Goal: Transaction & Acquisition: Purchase product/service

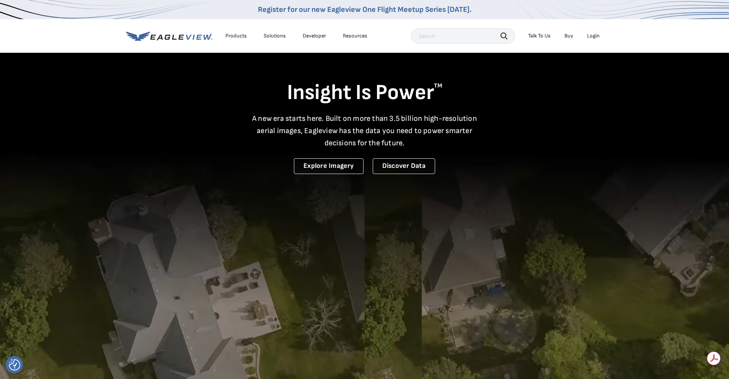
click at [588, 38] on div "Login" at bounding box center [593, 36] width 13 height 7
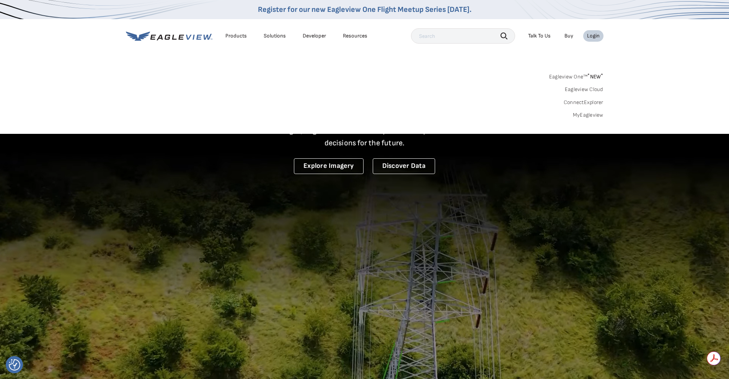
click at [589, 116] on link "MyEagleview" at bounding box center [588, 115] width 31 height 7
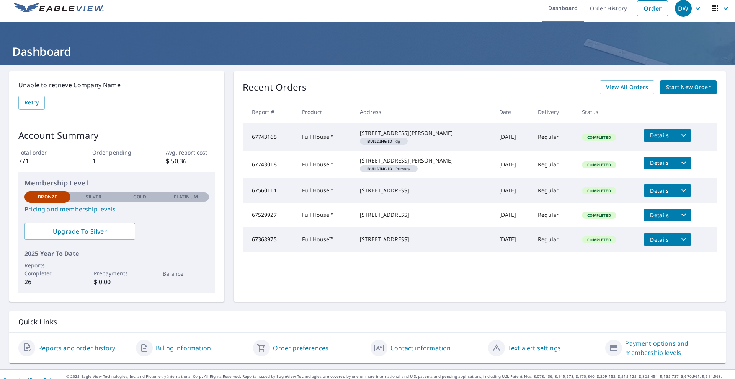
scroll to position [16, 0]
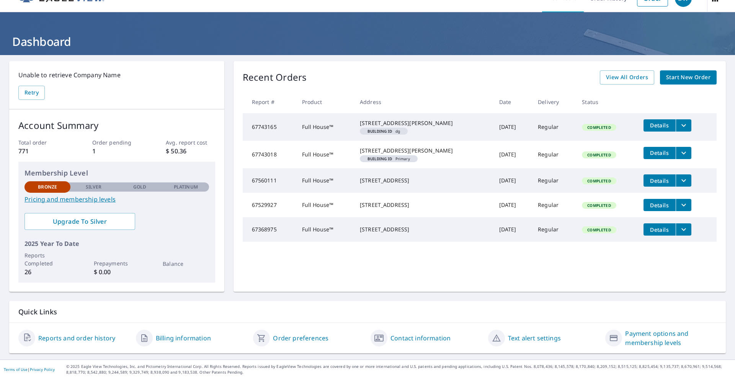
click at [695, 76] on span "Start New Order" at bounding box center [688, 78] width 44 height 10
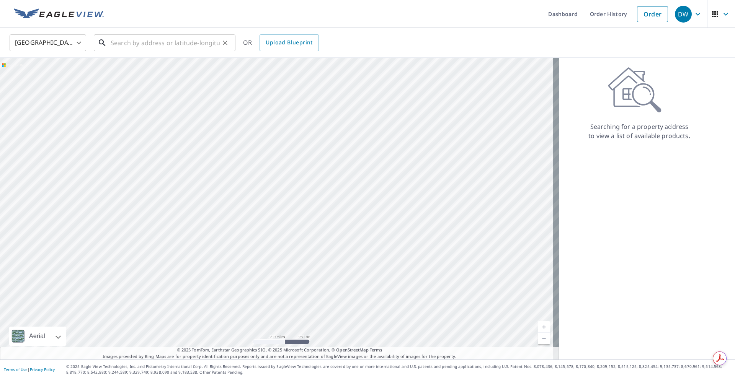
click at [147, 40] on input "text" at bounding box center [165, 42] width 109 height 21
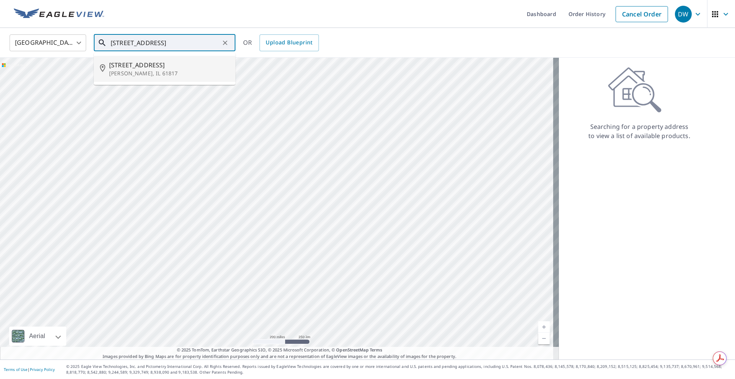
click at [142, 66] on span "204 Lakeview Dr" at bounding box center [169, 64] width 120 height 9
type input "204 Lakeview Dr Catlin, IL 61817"
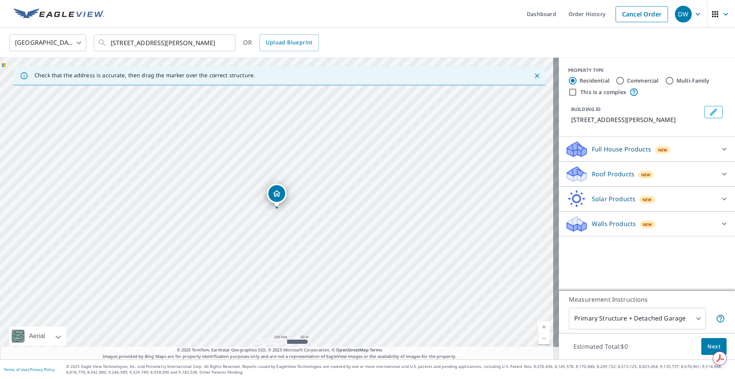
click at [612, 232] on div "Walls Products New" at bounding box center [640, 224] width 150 height 18
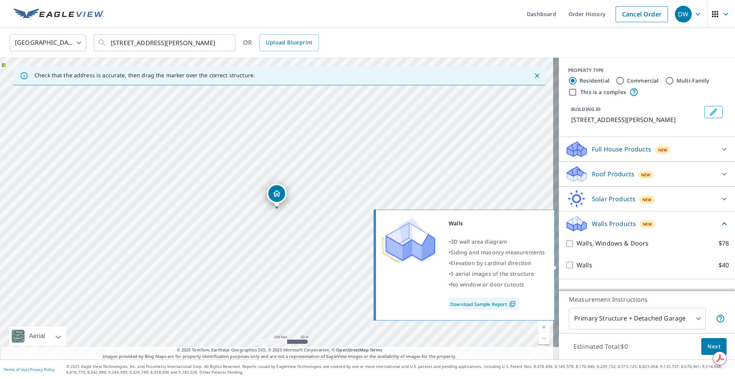
click at [565, 263] on input "Walls $40" at bounding box center [570, 265] width 11 height 9
checkbox input "true"
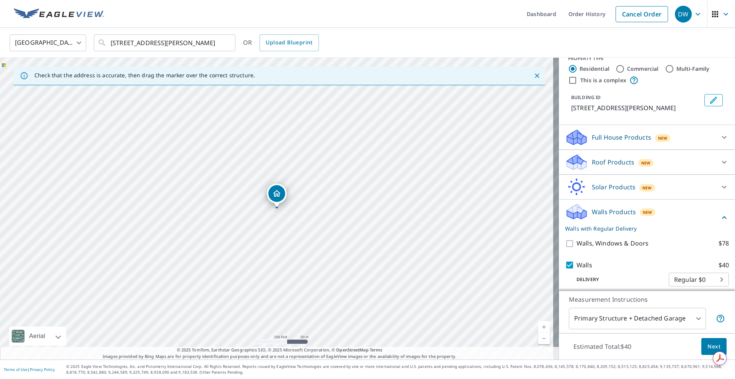
scroll to position [17, 0]
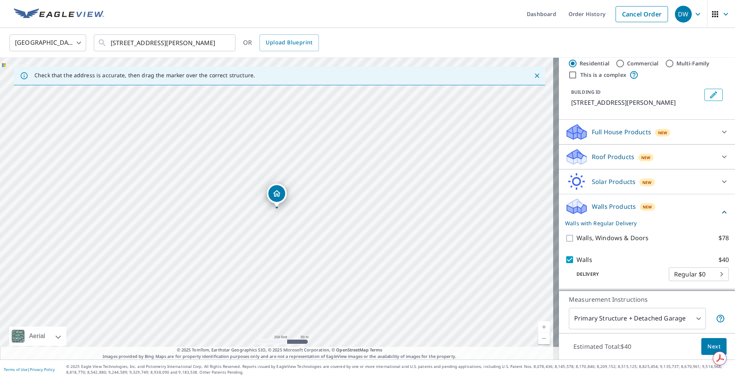
click at [652, 312] on body "DW DW Dashboard Order History Cancel Order DW United States US ​ 204 Lakeview D…" at bounding box center [367, 189] width 735 height 379
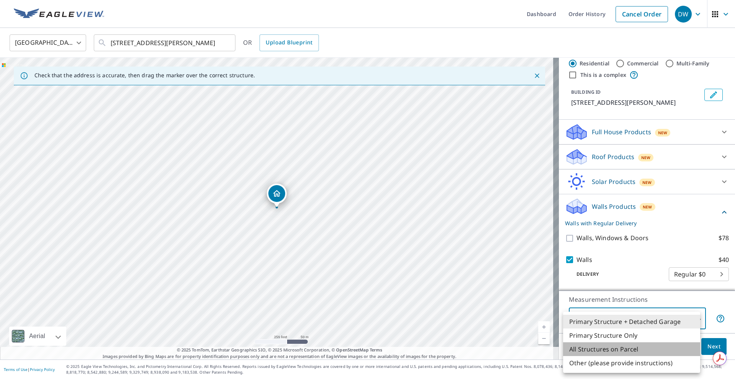
click at [620, 347] on li "All Structures on Parcel" at bounding box center [631, 350] width 137 height 14
type input "3"
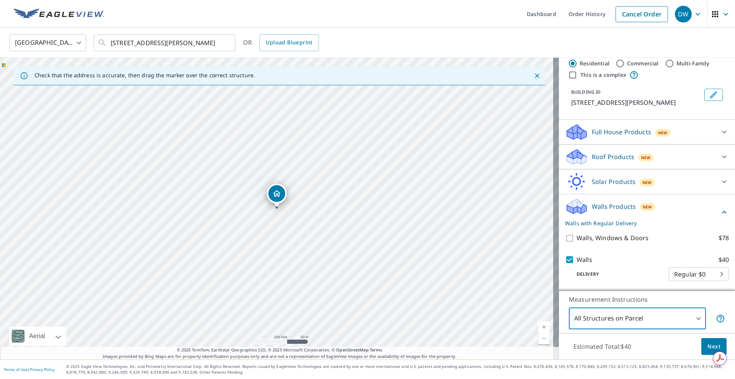
click at [708, 350] on span "Next" at bounding box center [714, 347] width 13 height 10
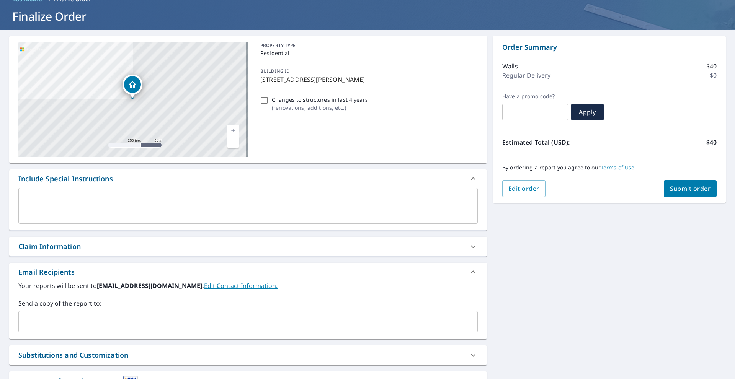
scroll to position [103, 0]
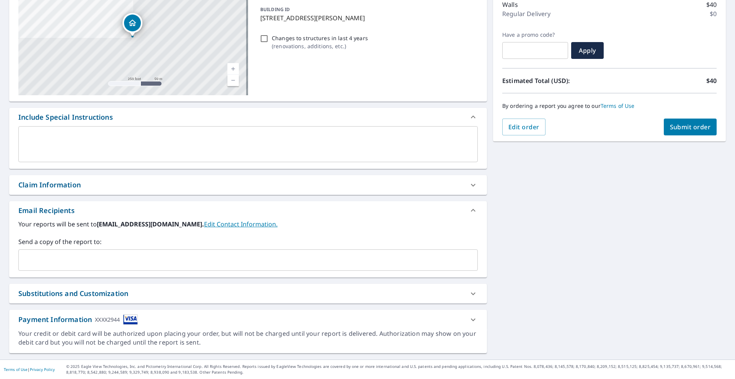
click at [125, 260] on input "text" at bounding box center [242, 260] width 441 height 15
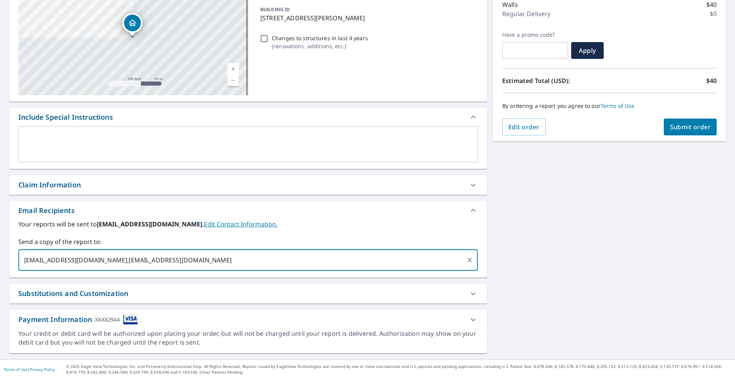
type input "rculp@whiteoakconstruction.com,Bzelesnik@whiteoakconstruction.com"
click at [672, 125] on span "Submit order" at bounding box center [690, 127] width 41 height 8
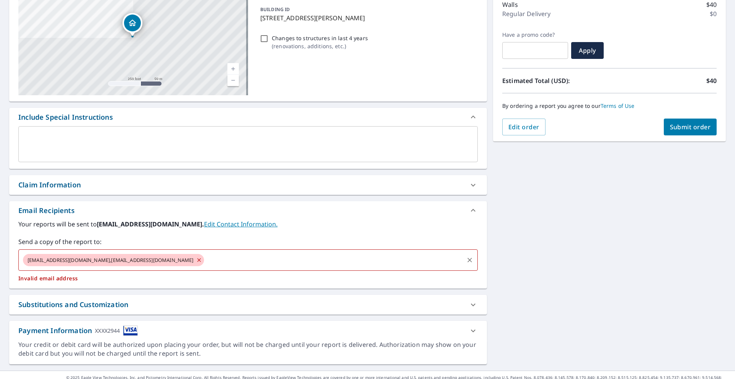
click at [126, 263] on span "rculp@whiteoakconstruction.com,Bzelesnik@whiteoakconstruction.com" at bounding box center [110, 260] width 175 height 7
click at [109, 259] on span "rculp@whiteoakconstruction.com,Bzelesnik@whiteoakconstruction.com" at bounding box center [110, 260] width 175 height 7
click at [201, 261] on icon at bounding box center [198, 259] width 3 height 3
checkbox input "true"
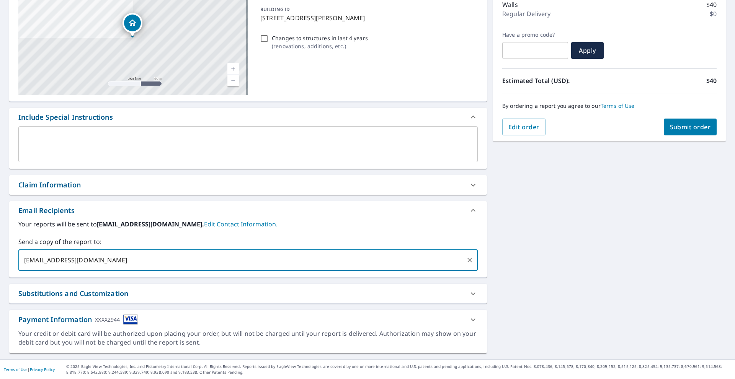
type input "Bzelesnik@whiteoakconstruction.com"
type input "\"
checkbox input "true"
type input "rculp@whiteoakconstruction.com"
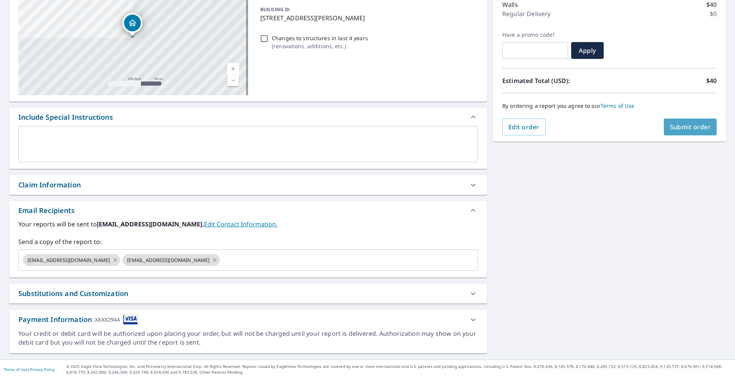
click at [690, 126] on span "Submit order" at bounding box center [690, 127] width 41 height 8
checkbox input "true"
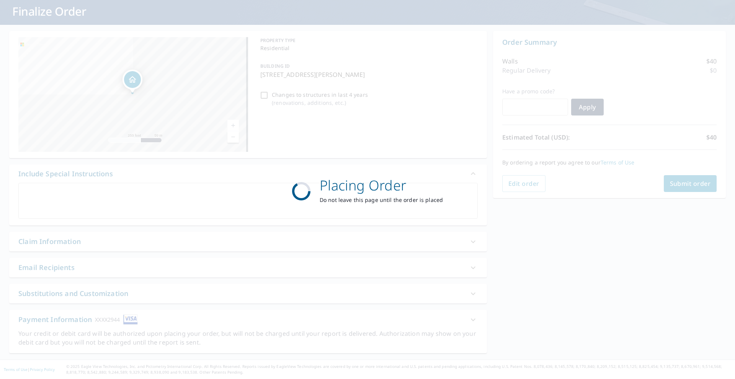
scroll to position [46, 0]
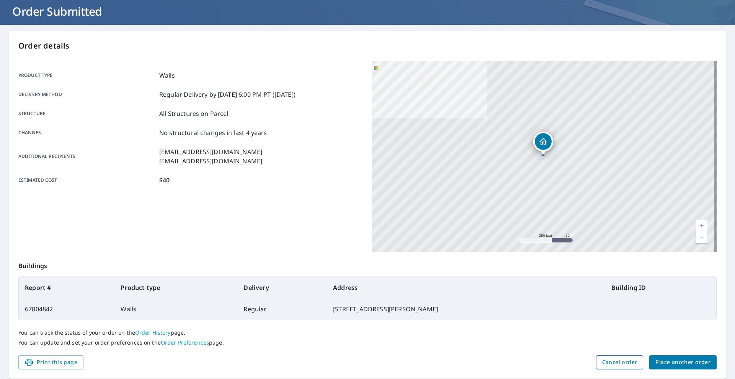
click at [632, 357] on button "Cancel order" at bounding box center [619, 363] width 47 height 14
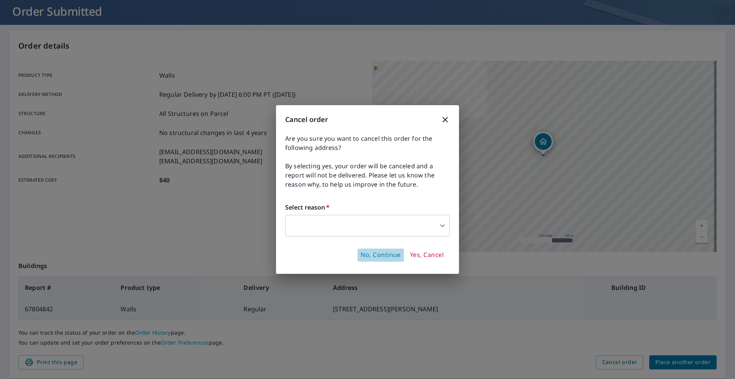
click at [387, 252] on span "No, Continue" at bounding box center [381, 255] width 40 height 8
